Goal: Use online tool/utility: Use online tool/utility

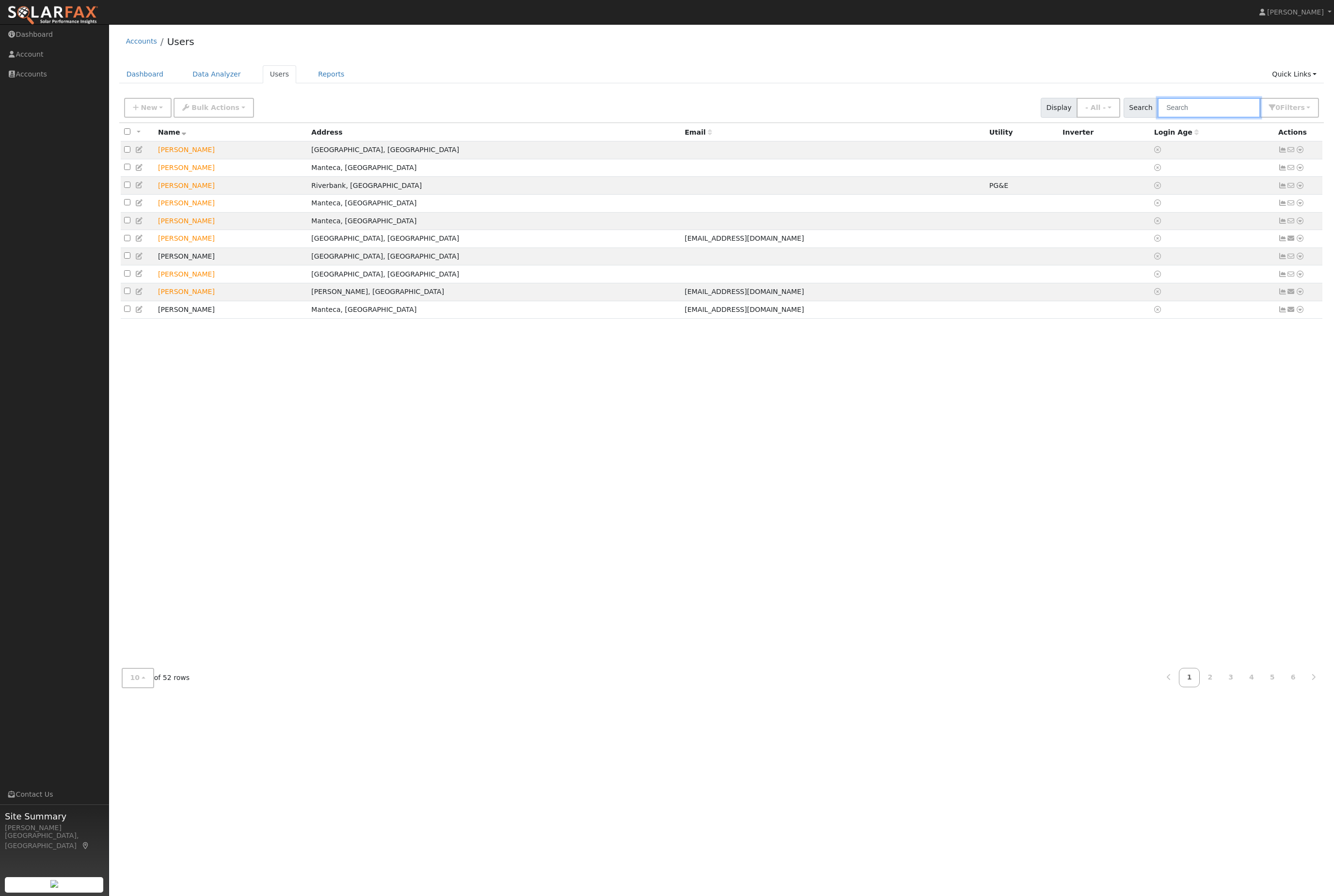
click at [1219, 107] on input "text" at bounding box center [1209, 107] width 103 height 20
type input "estacio"
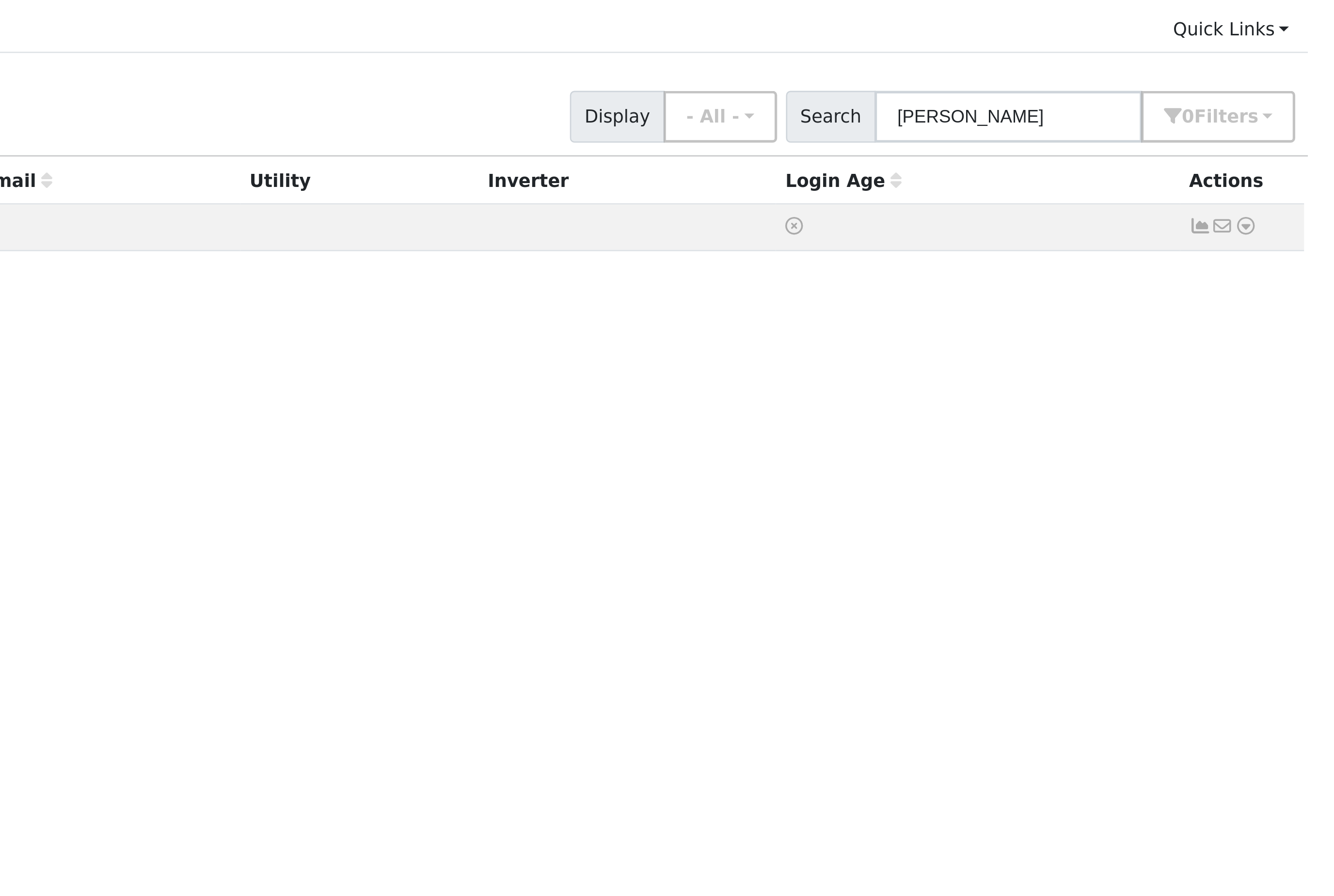
click at [1295, 147] on icon at bounding box center [1299, 150] width 9 height 7
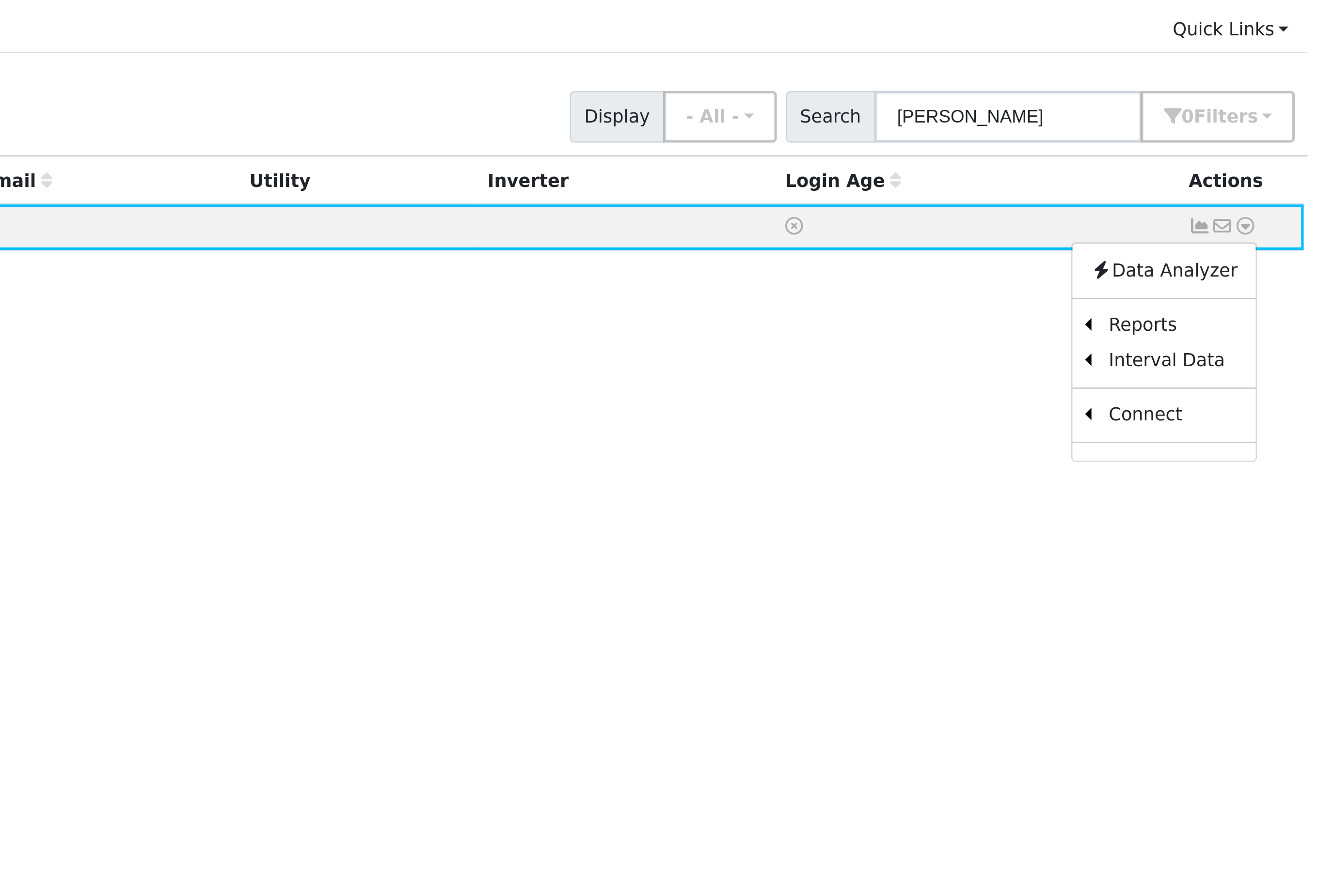
click at [0, 0] on link "Scenario" at bounding box center [0, 0] width 0 height 0
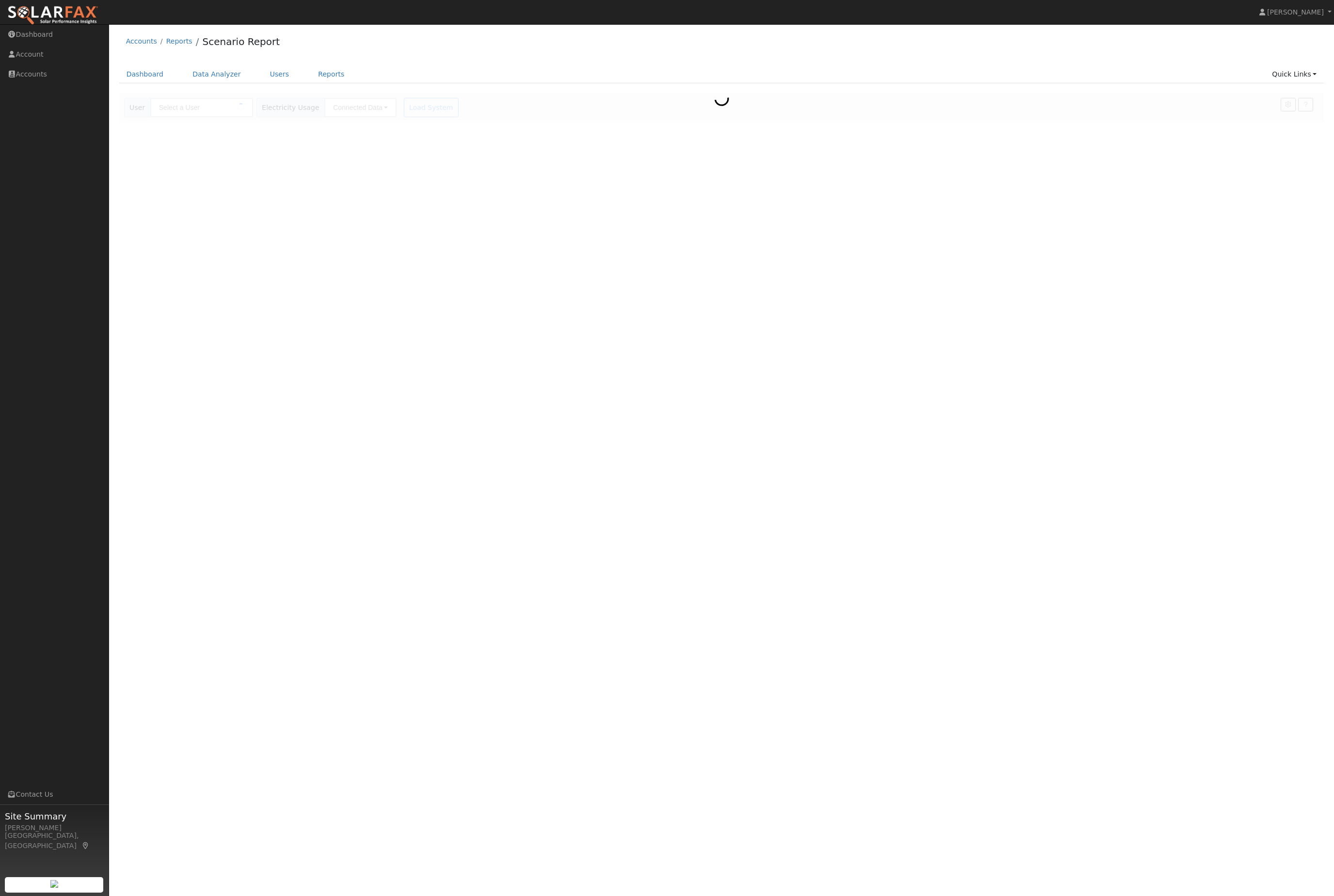
type input "[PERSON_NAME]"
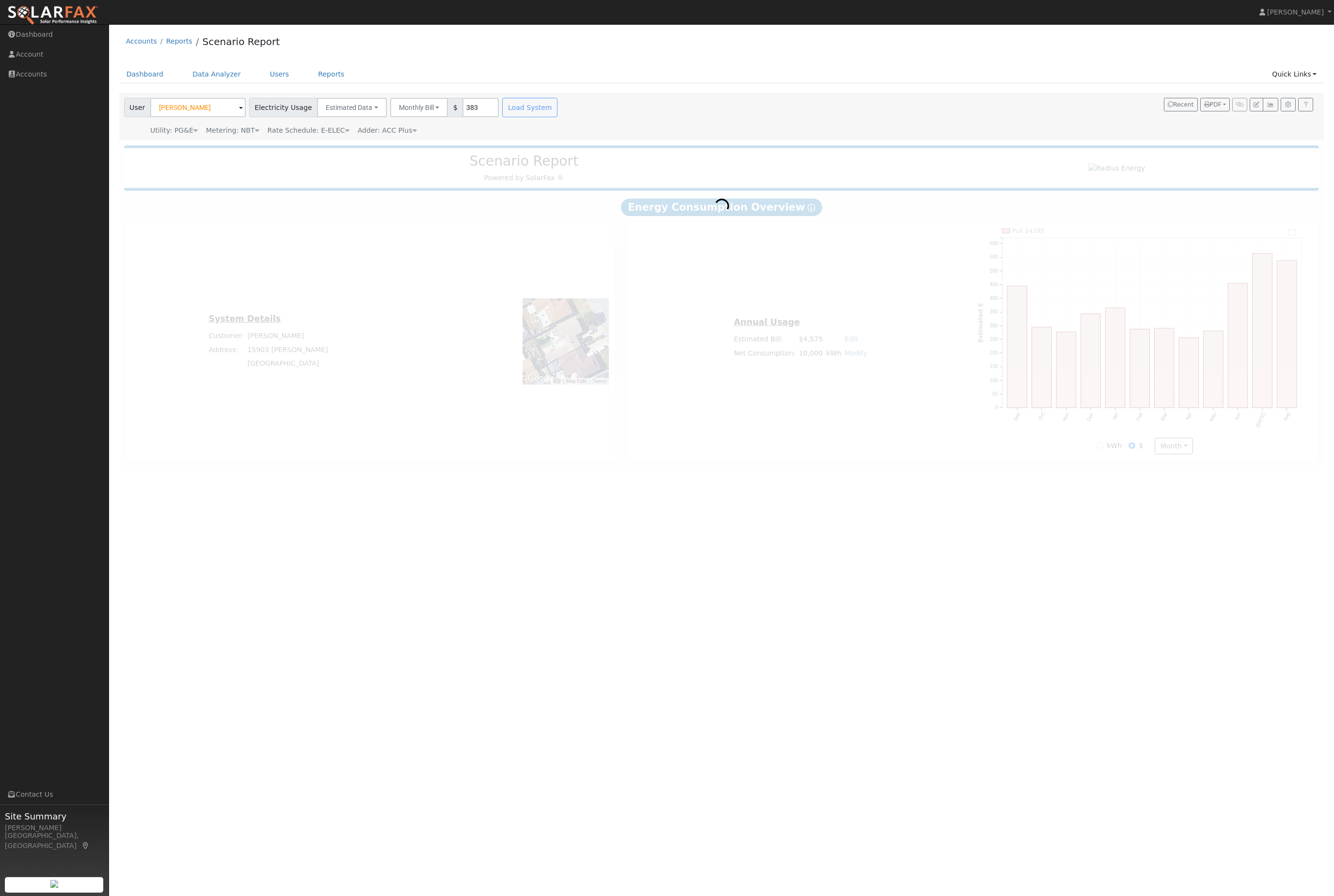
click at [449, 117] on button "Monthly Bill" at bounding box center [418, 107] width 58 height 20
click at [411, 136] on link "Annual Consumption" at bounding box center [401, 128] width 84 height 13
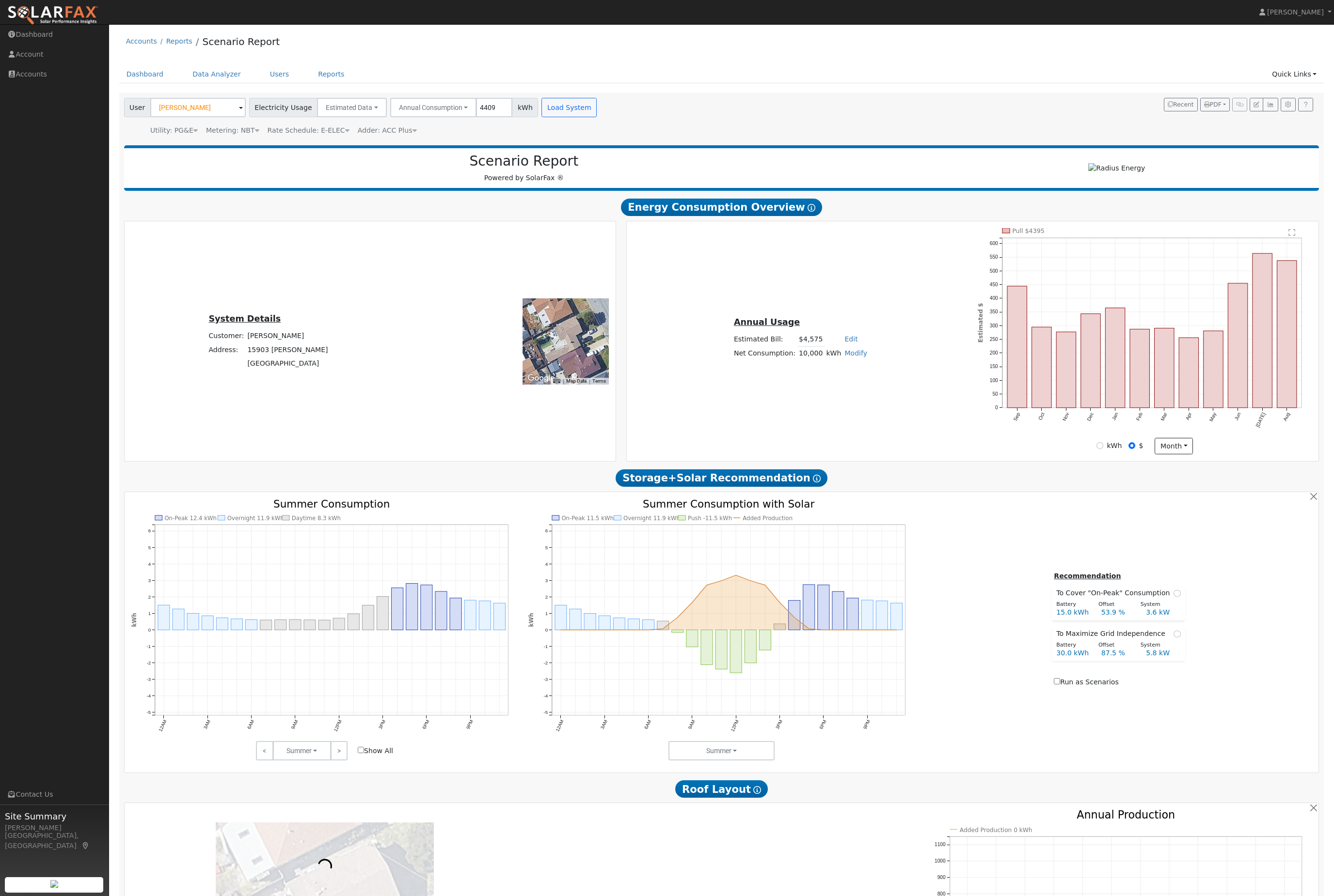
type input "4409"
click at [597, 117] on button "Load System" at bounding box center [568, 107] width 55 height 20
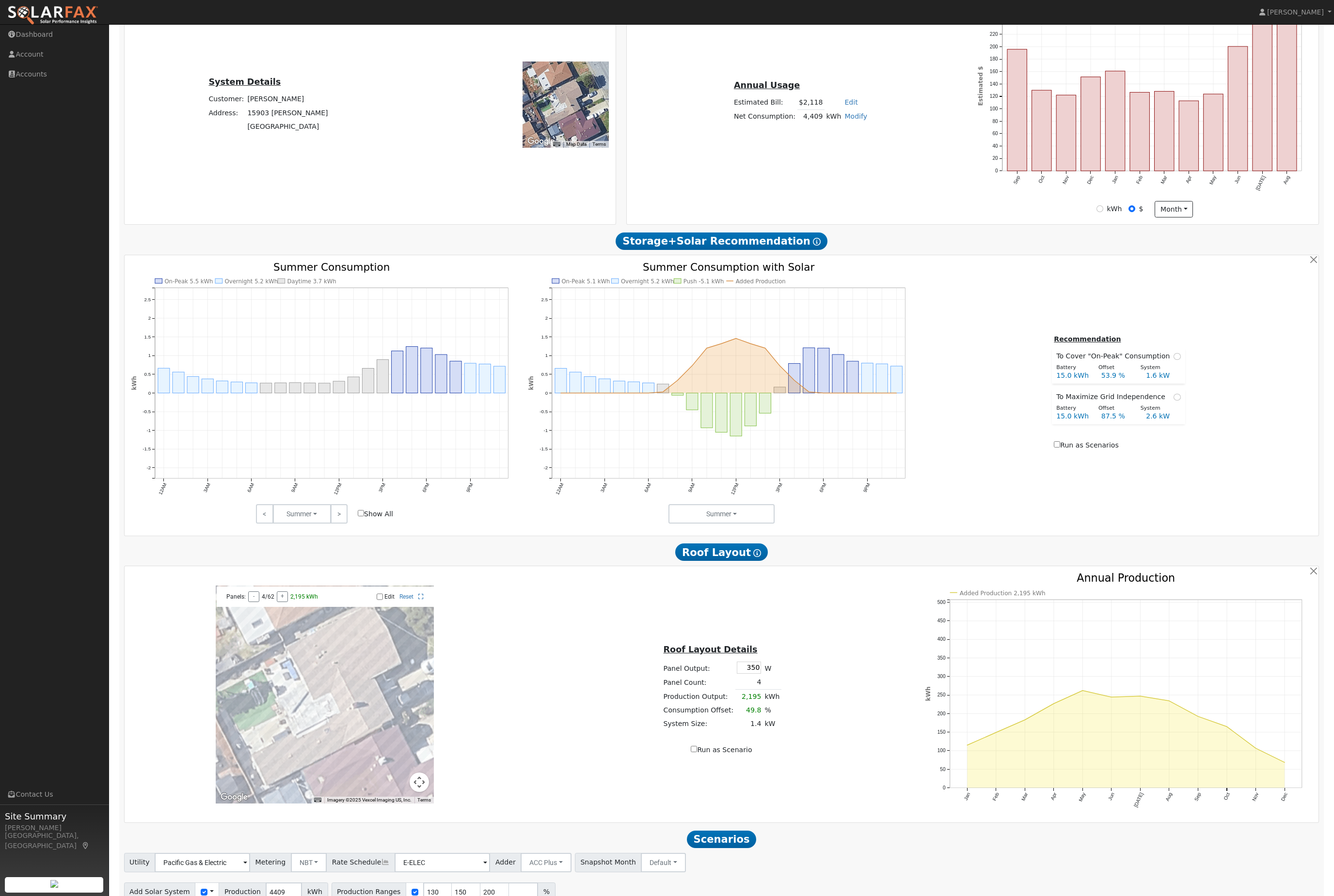
scroll to position [247, 0]
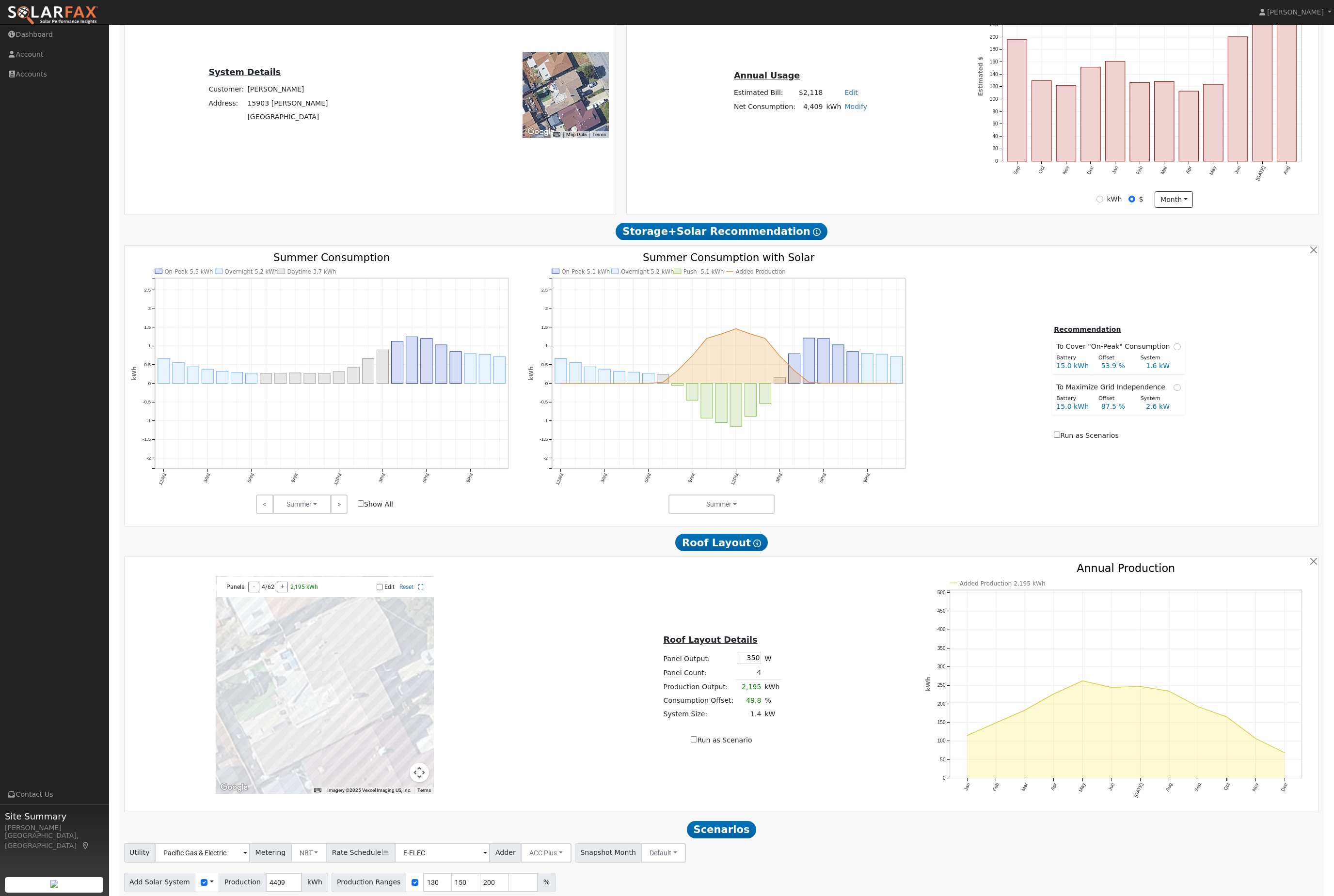
click at [533, 896] on input "30" at bounding box center [518, 912] width 29 height 20
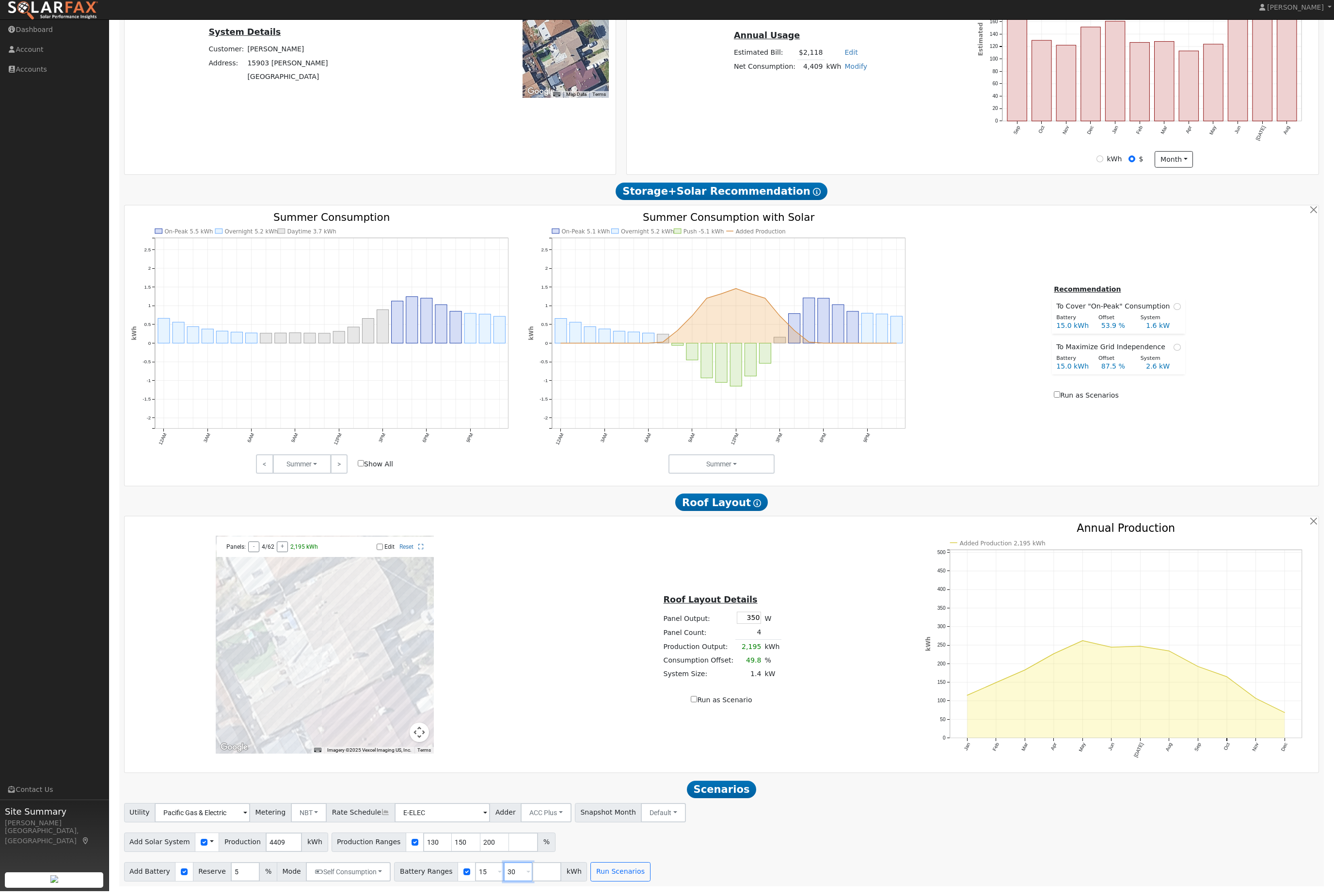
type input "3"
click at [504, 873] on input "15" at bounding box center [489, 877] width 29 height 20
type input "13.5"
click at [509, 848] on input "200" at bounding box center [495, 847] width 29 height 20
click at [477, 842] on input "150" at bounding box center [466, 847] width 29 height 20
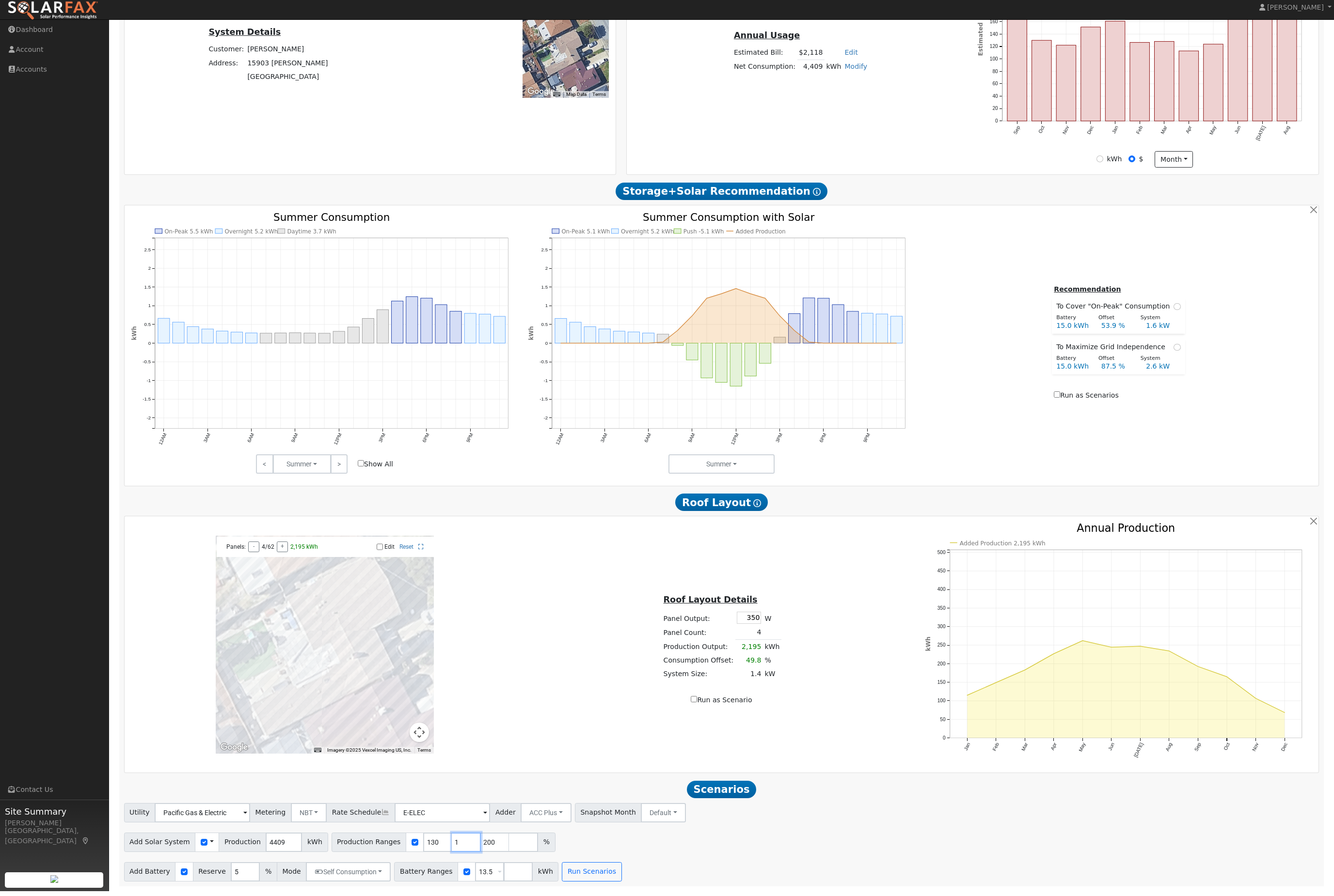
type input "200"
click at [451, 837] on input "130" at bounding box center [437, 847] width 29 height 20
type input "200"
click at [621, 870] on button "Run Scenarios" at bounding box center [591, 877] width 60 height 20
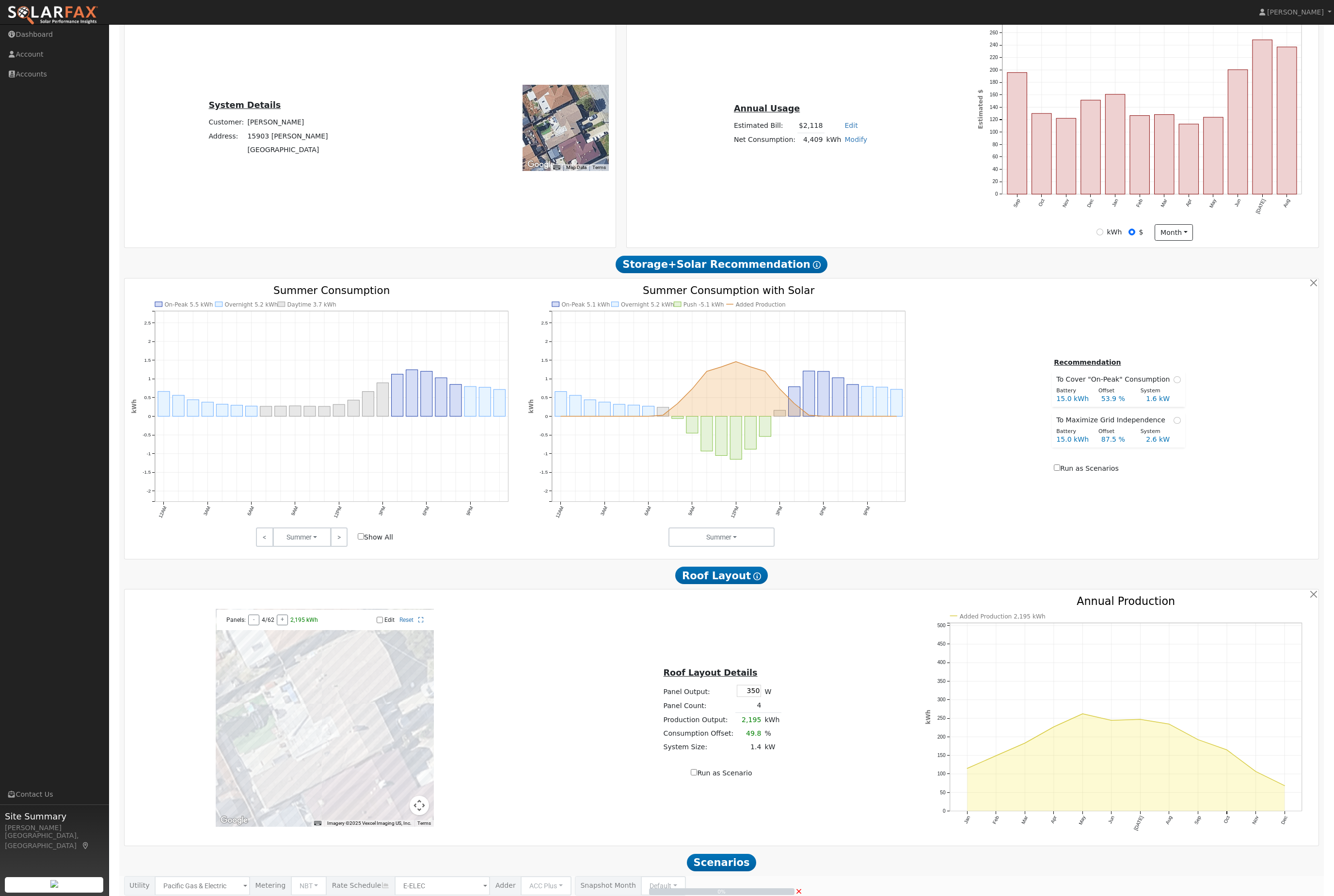
scroll to position [212, 0]
type input "5.9"
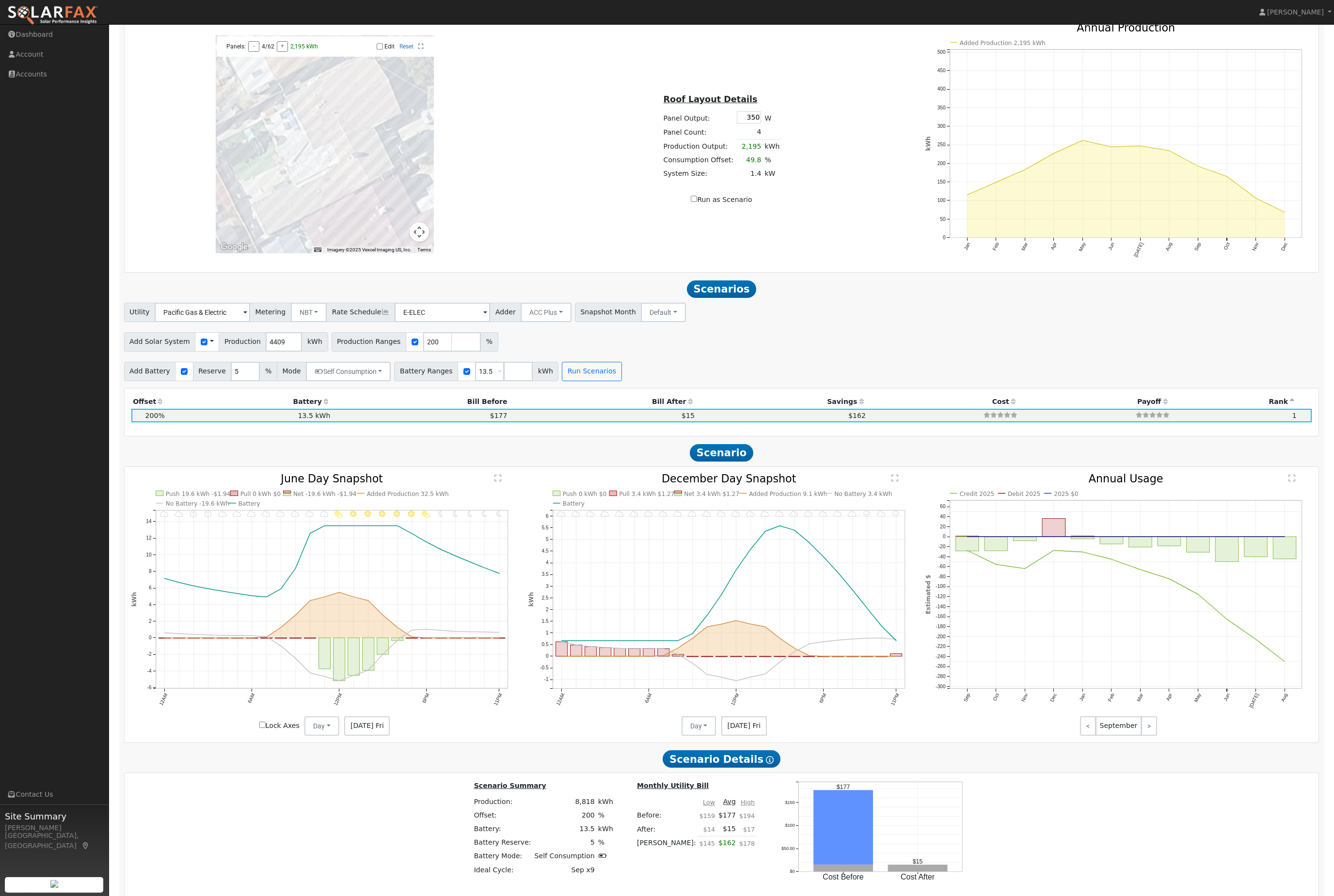
scroll to position [788, 0]
click at [1055, 536] on rect "onclick=""" at bounding box center [1053, 527] width 23 height 18
click at [1049, 572] on div at bounding box center [1118, 594] width 397 height 242
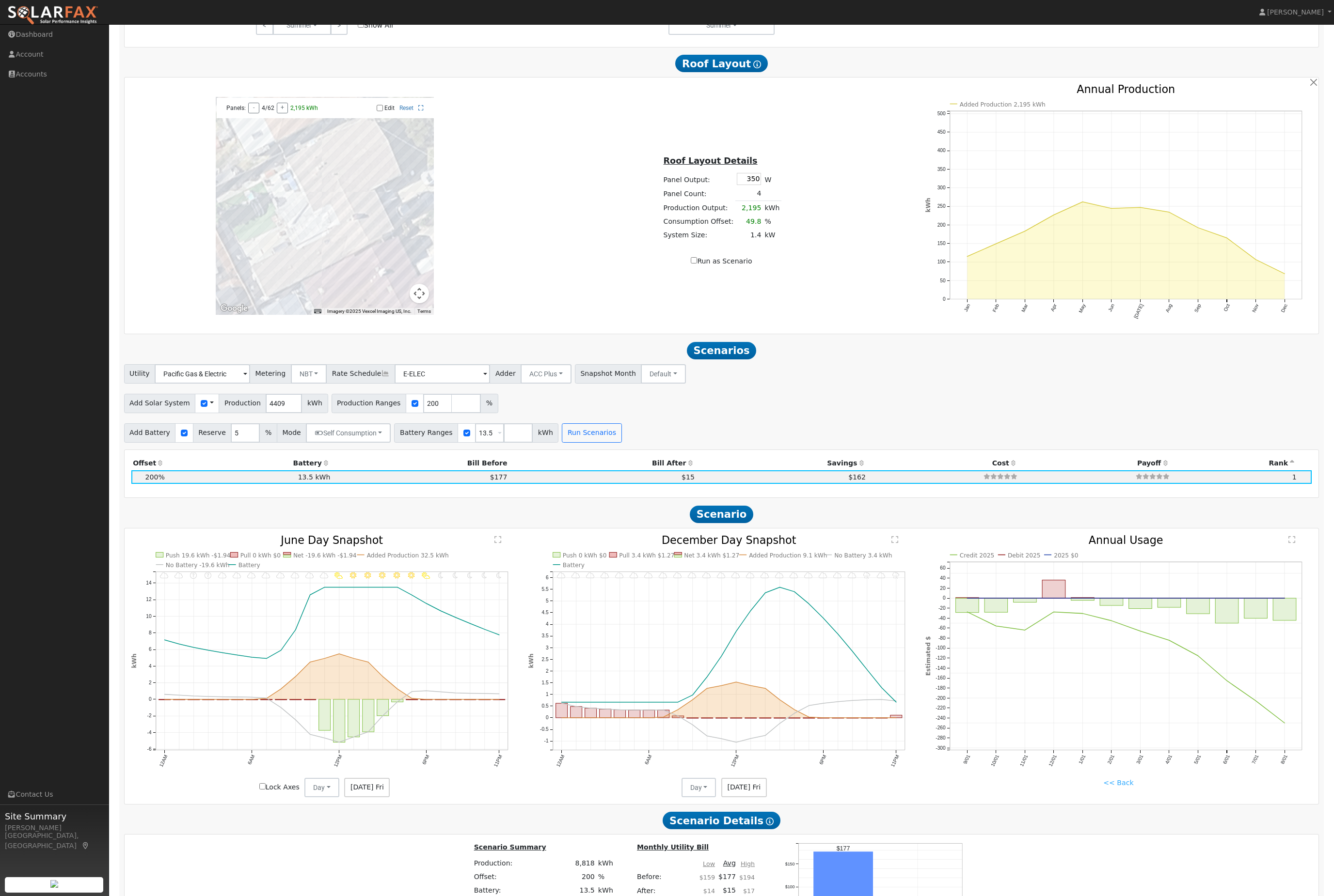
scroll to position [723, 0]
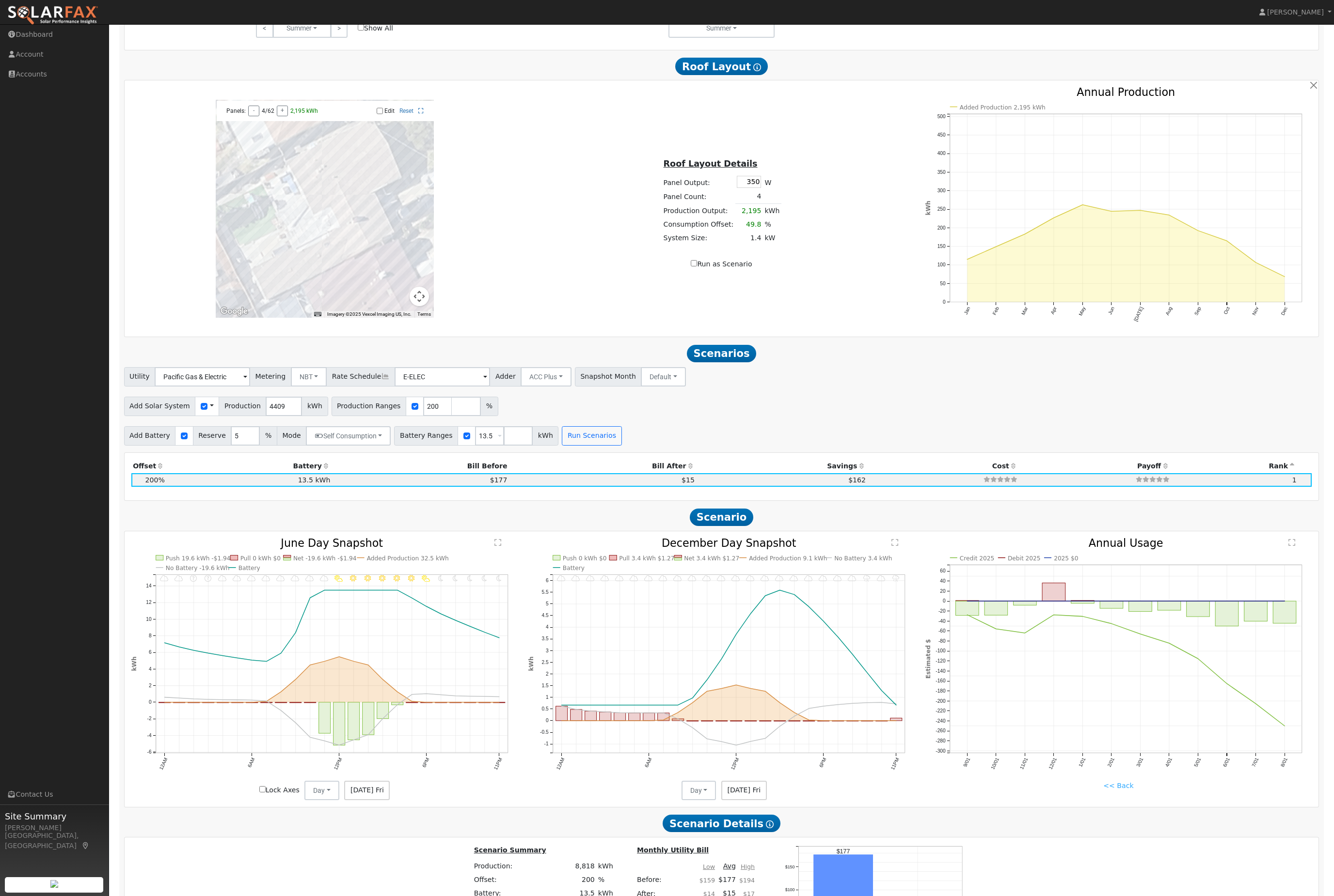
click at [140, 13] on nav "Jon-Michael Brown Jon-Michael Brown Profile Help Center Terms Of Service See Wh…" at bounding box center [667, 12] width 1334 height 25
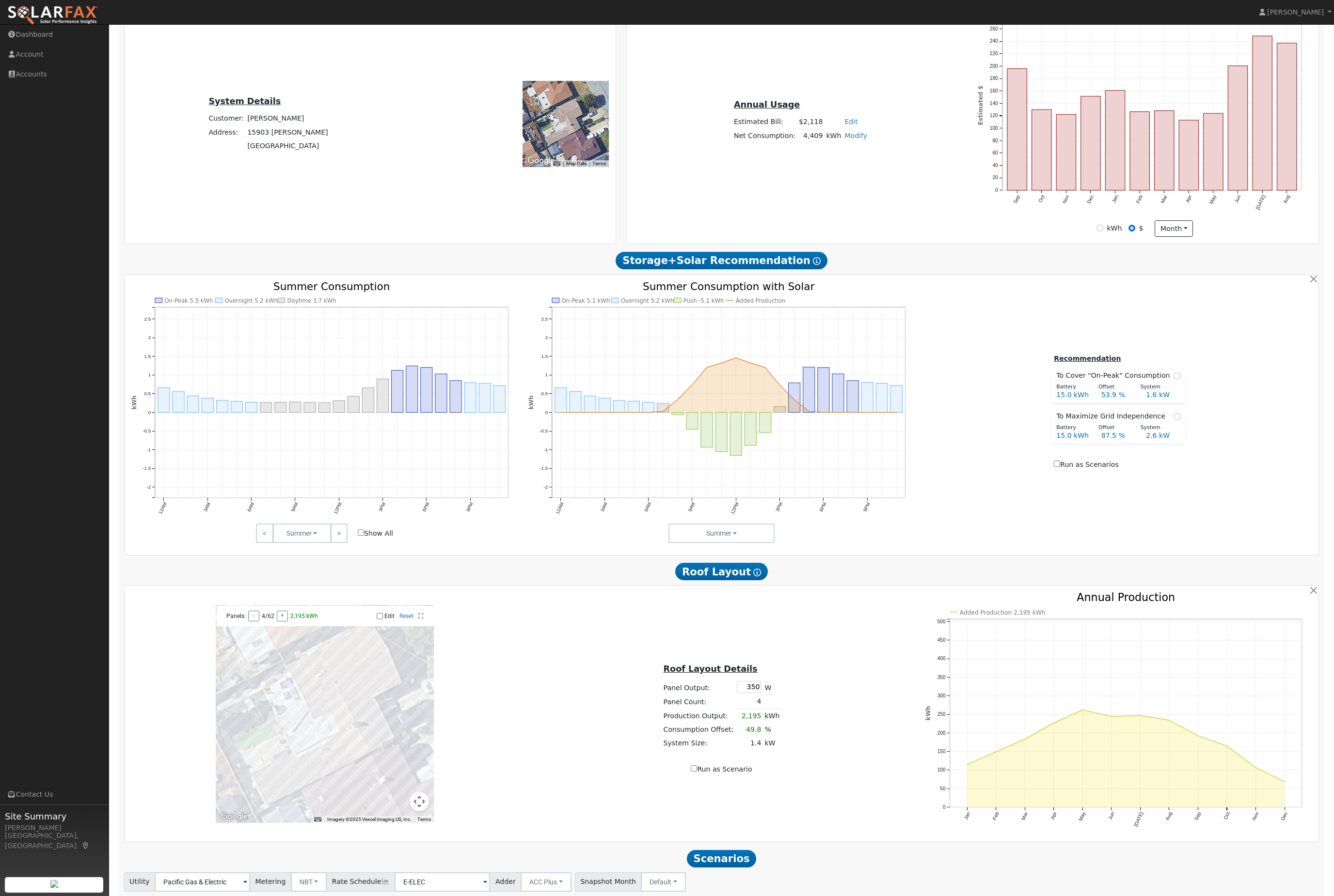
scroll to position [223, 0]
